Goal: Transaction & Acquisition: Purchase product/service

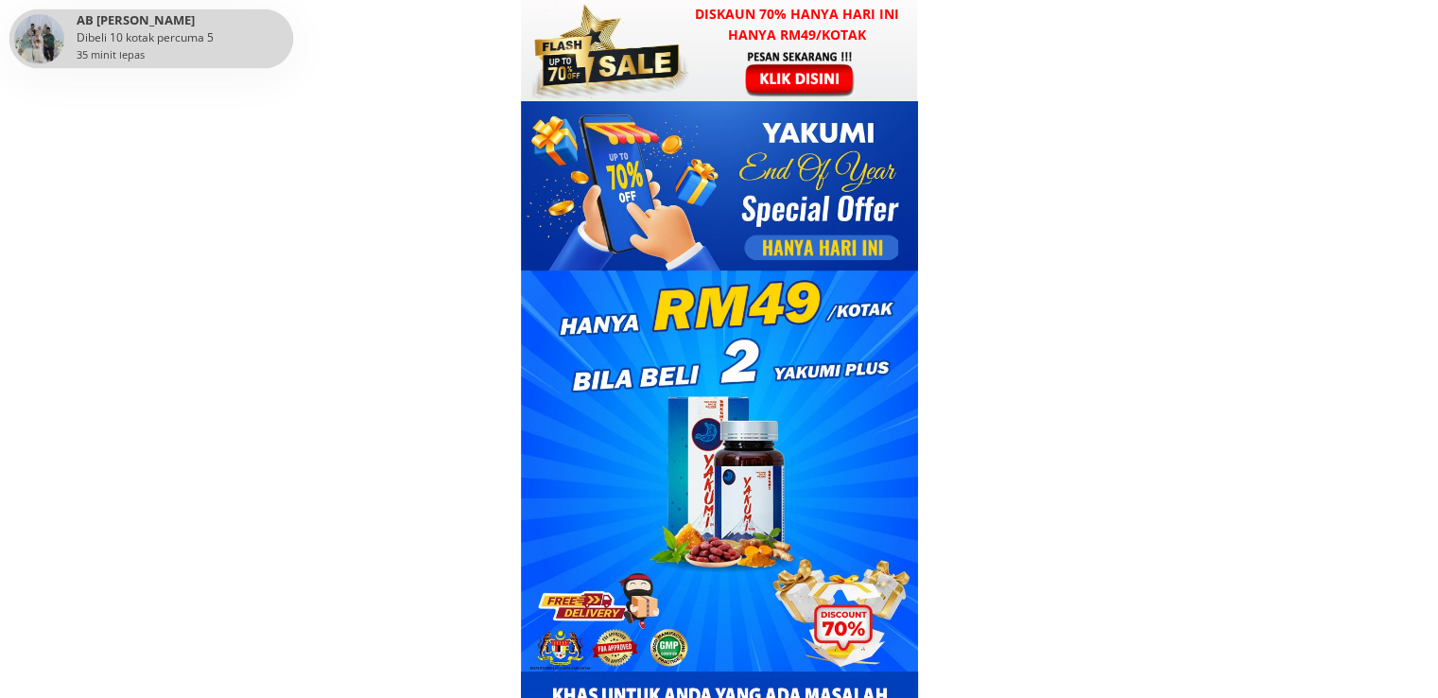
click at [747, 84] on div at bounding box center [801, 73] width 147 height 48
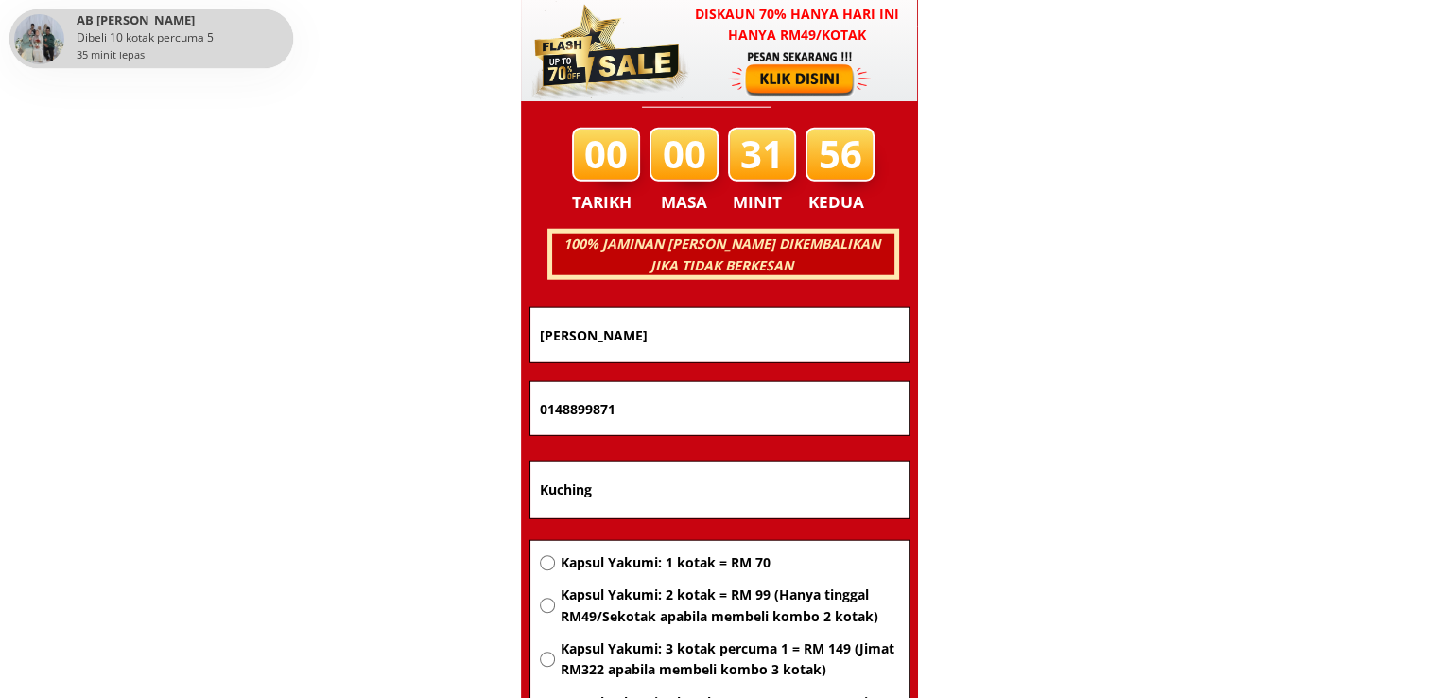
scroll to position [12110, 0]
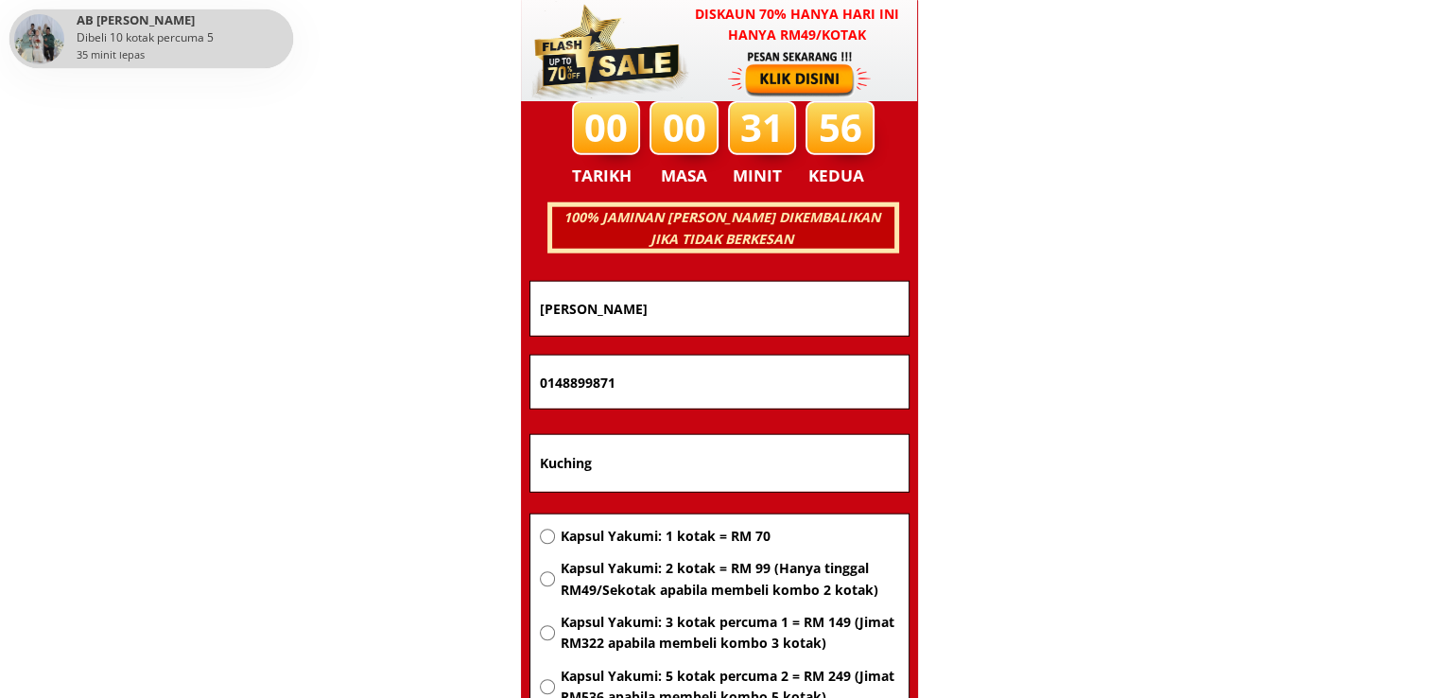
paste input "[PERSON_NAME] b azm"
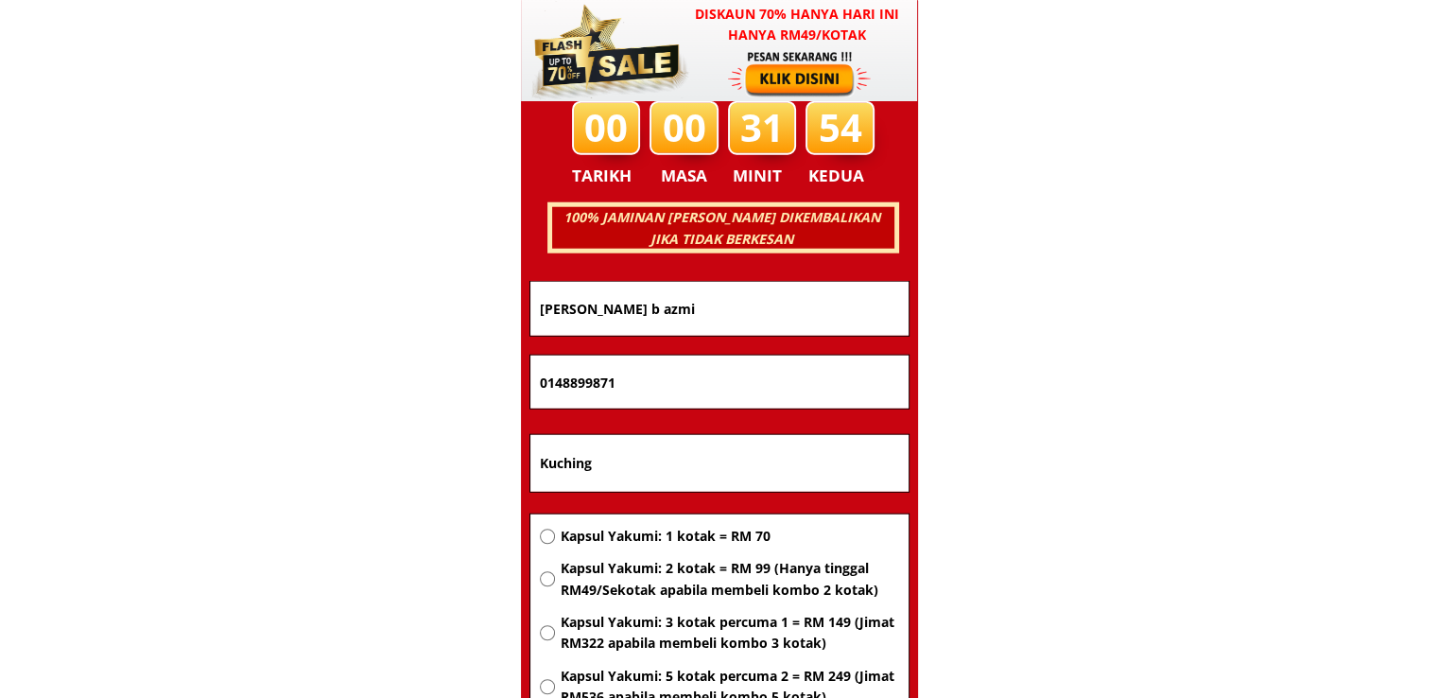
type input "[PERSON_NAME] b azmi"
drag, startPoint x: 666, startPoint y: 387, endPoint x: 175, endPoint y: 326, distance: 495.2
paste input "140070603"
type input "01140070603"
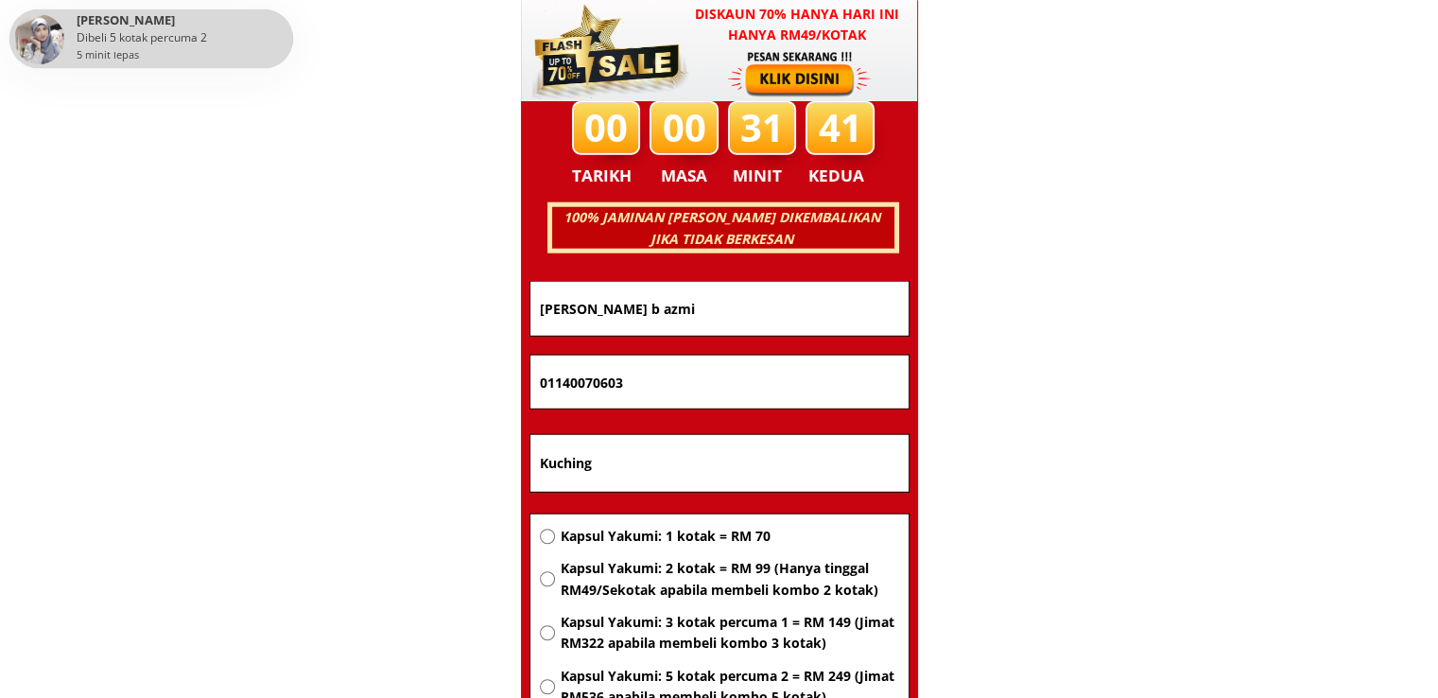
drag, startPoint x: 682, startPoint y: 458, endPoint x: 427, endPoint y: 466, distance: 255.3
paste input "ala Lumpur"
type input "[GEOGRAPHIC_DATA]"
click at [668, 586] on span "Kapsul Yakumi: 2 kotak = RM 99 (Hanya tinggal RM49/Sekotak apabila membeli komb…" at bounding box center [729, 579] width 338 height 43
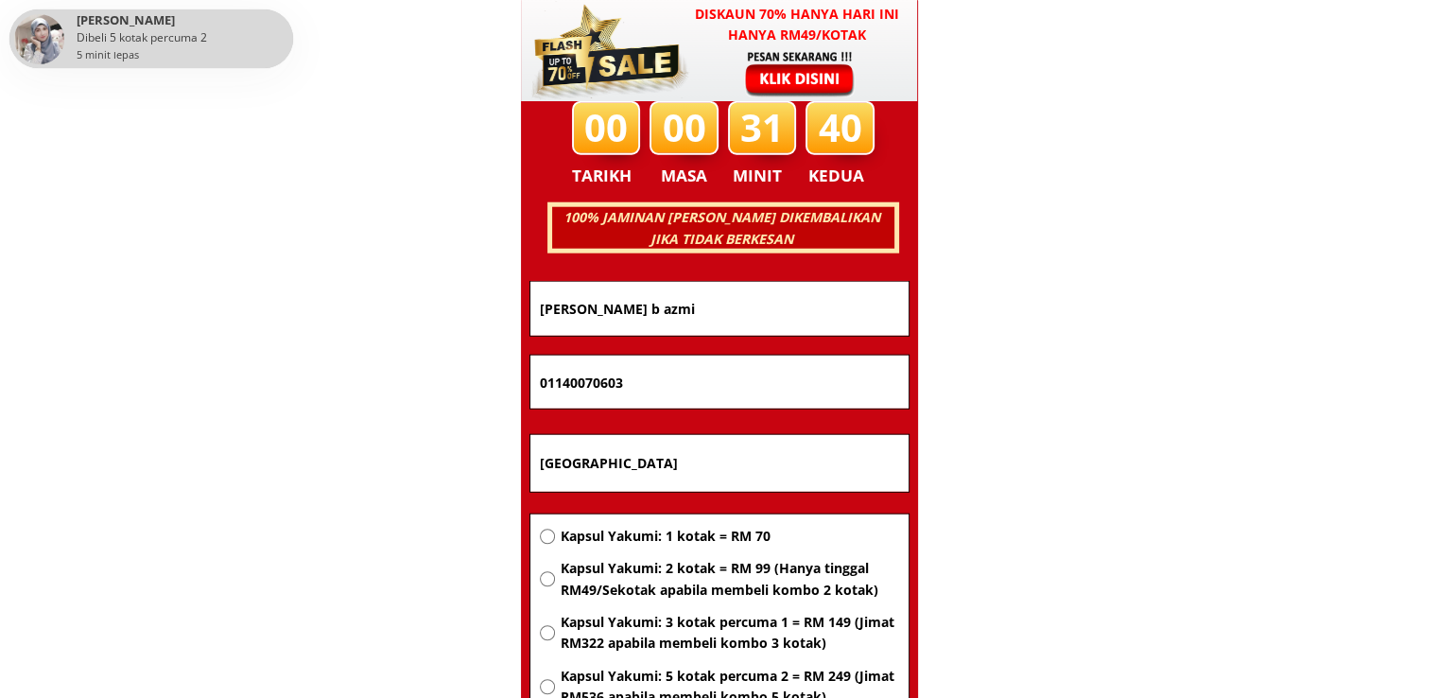
radio input "true"
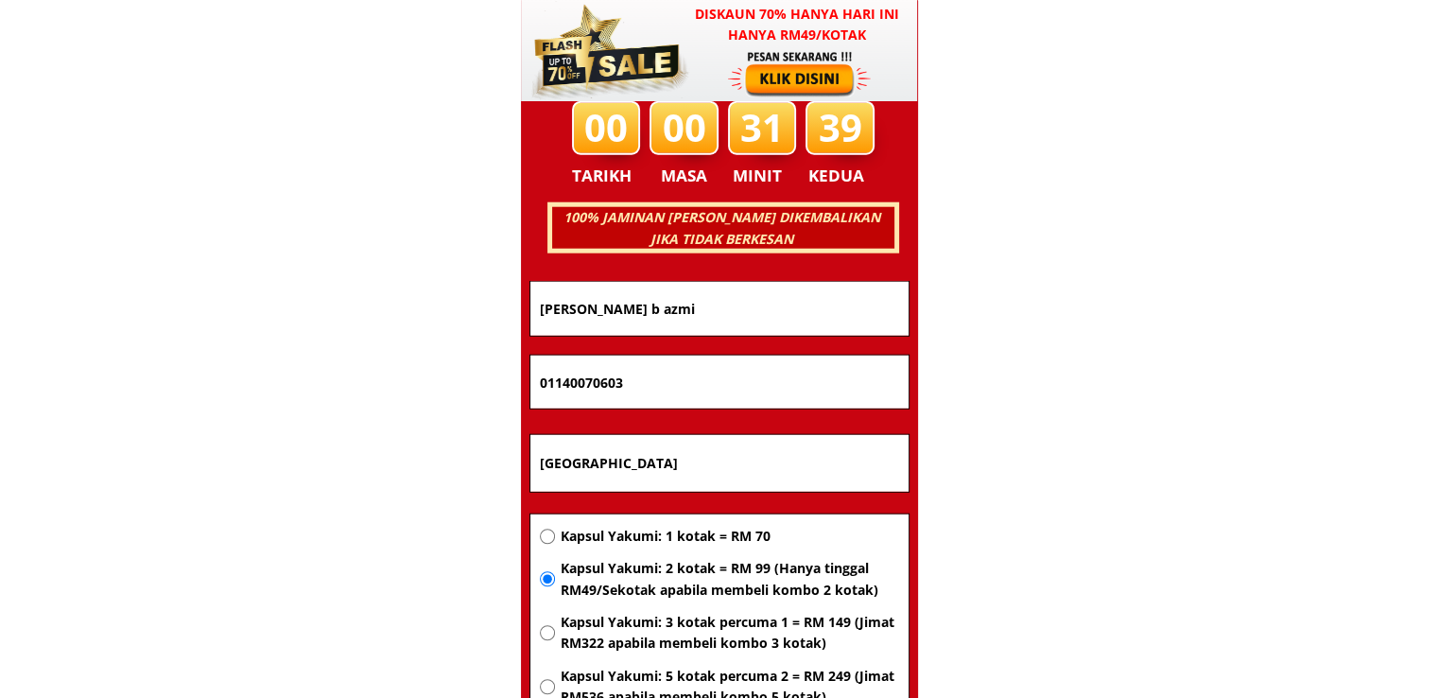
scroll to position [12299, 0]
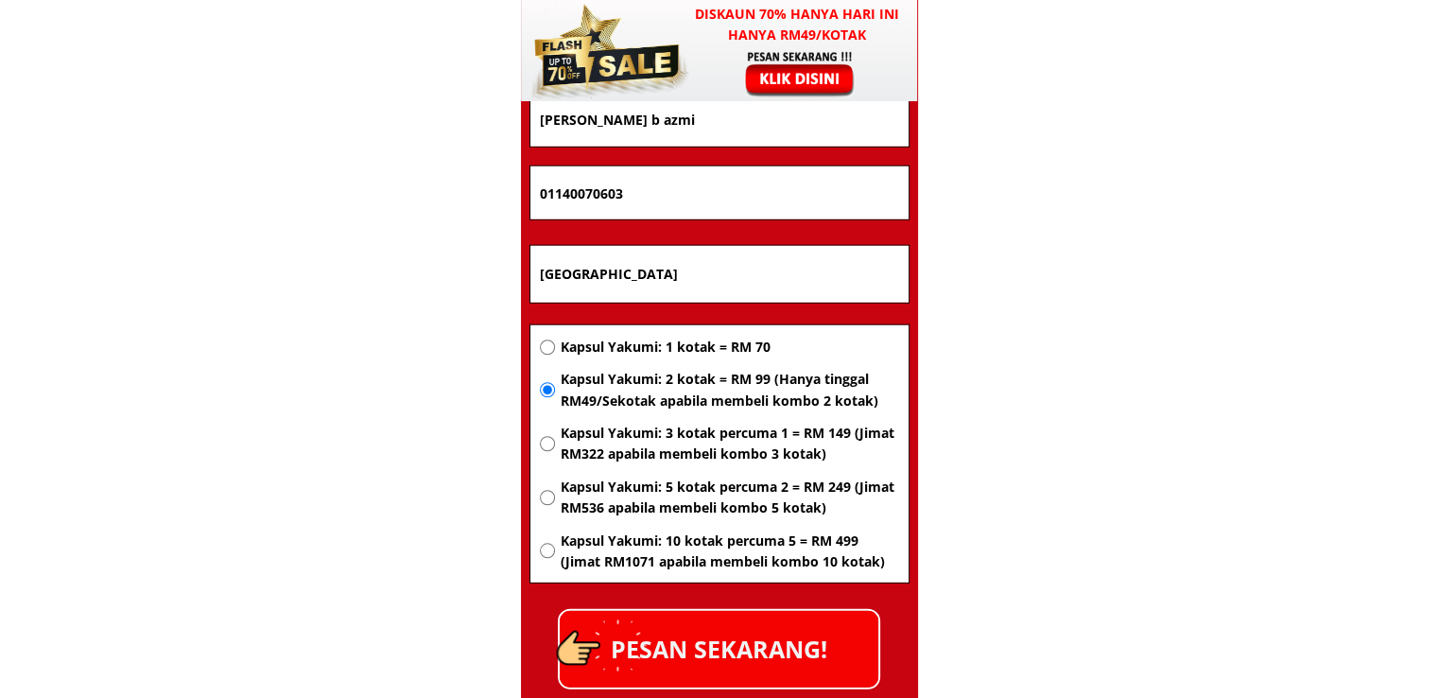
click at [777, 636] on p "PESAN SEKARANG!" at bounding box center [719, 649] width 319 height 77
